Goal: Information Seeking & Learning: Learn about a topic

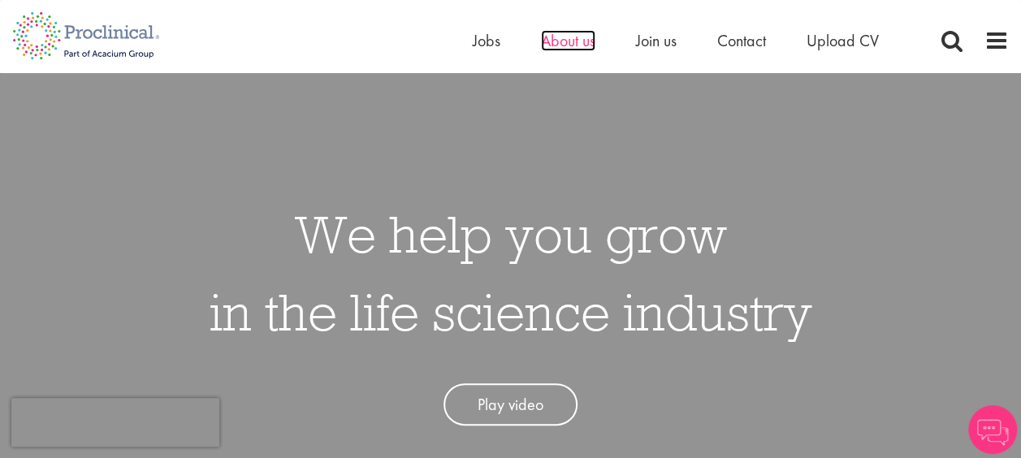
click at [563, 45] on span "About us" at bounding box center [568, 40] width 54 height 21
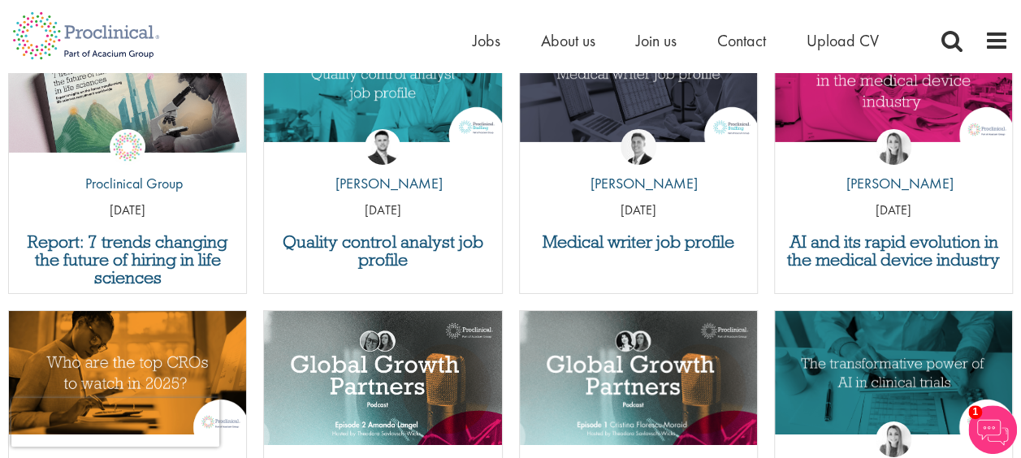
scroll to position [5927, 0]
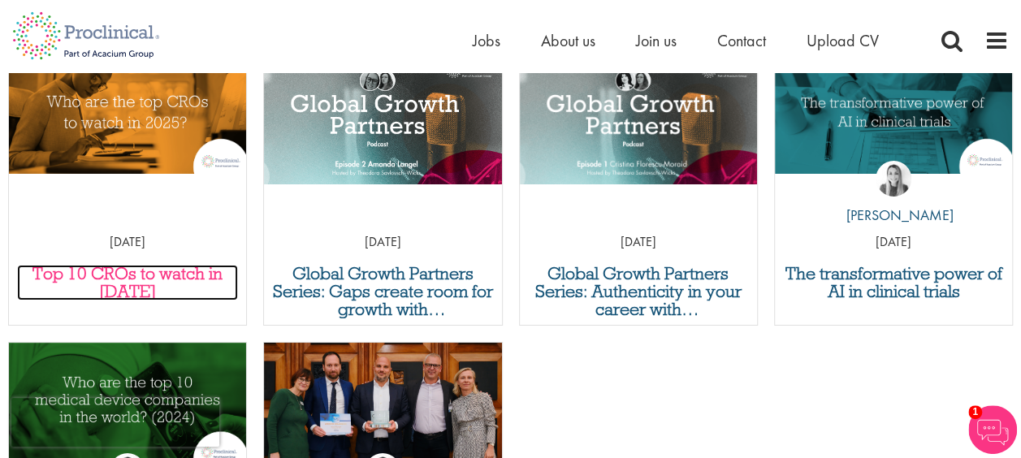
click at [136, 273] on h3 "Top 10 CROs to watch in [DATE]" at bounding box center [127, 283] width 221 height 36
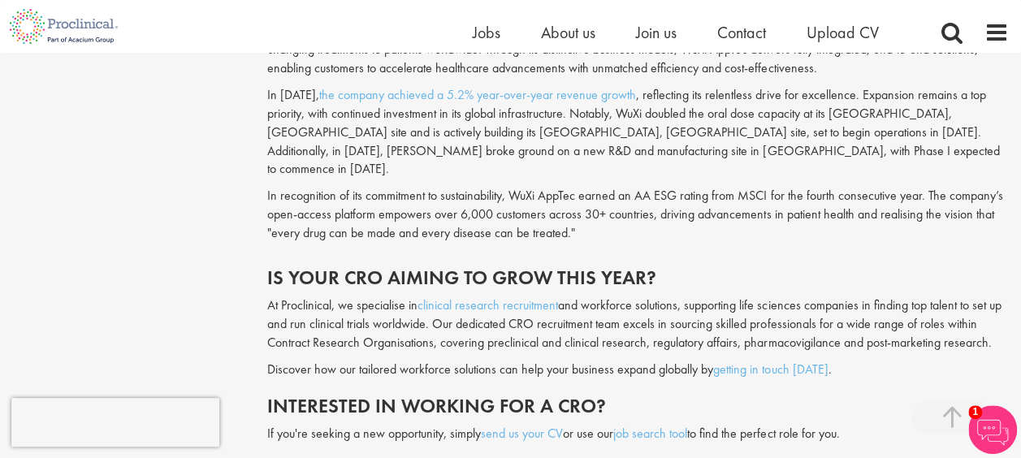
scroll to position [4222, 0]
